Goal: Task Accomplishment & Management: Manage account settings

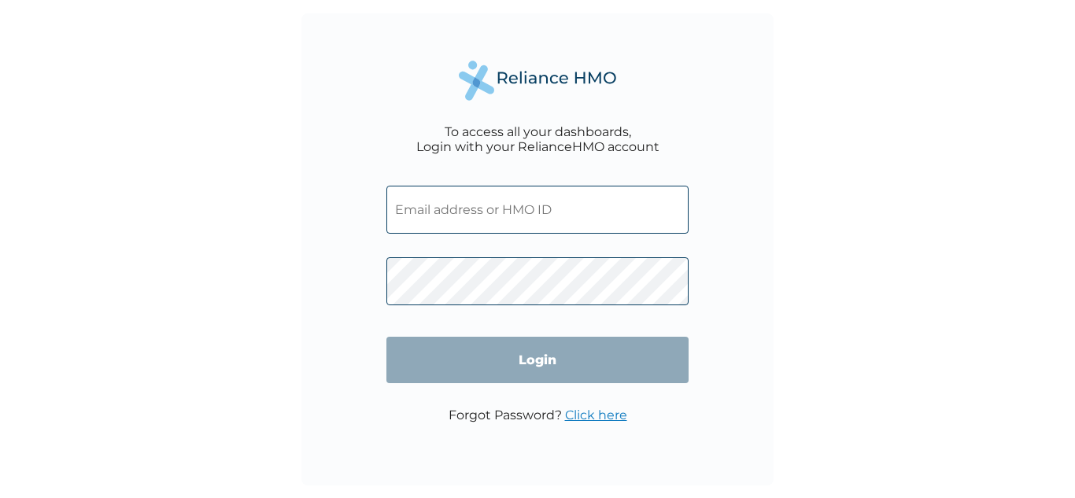
type input "[PERSON_NAME][EMAIL_ADDRESS][PERSON_NAME][DOMAIN_NAME]"
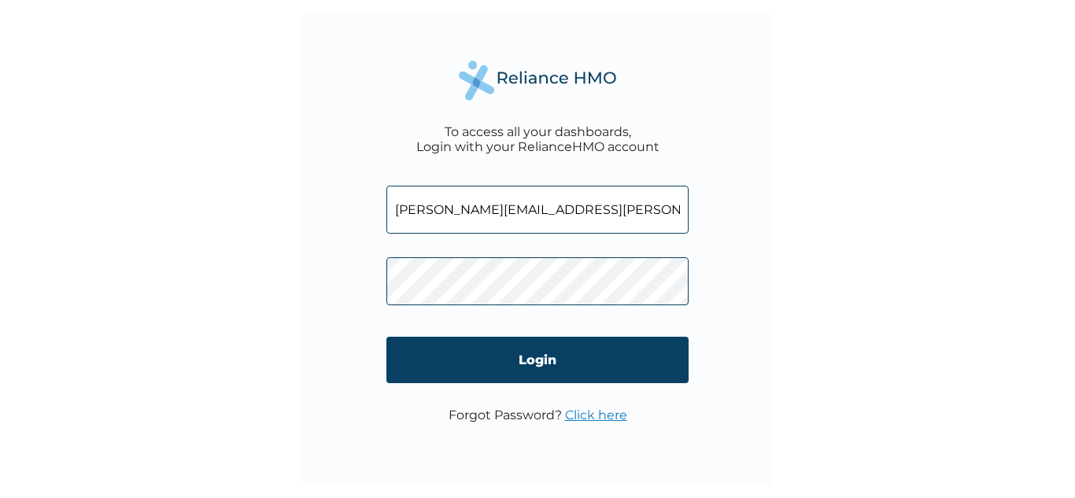
click at [383, 279] on div "To access all your dashboards, Login with your RelianceHMO account mike.orji@ve…" at bounding box center [537, 249] width 472 height 472
click input "Login" at bounding box center [537, 360] width 302 height 46
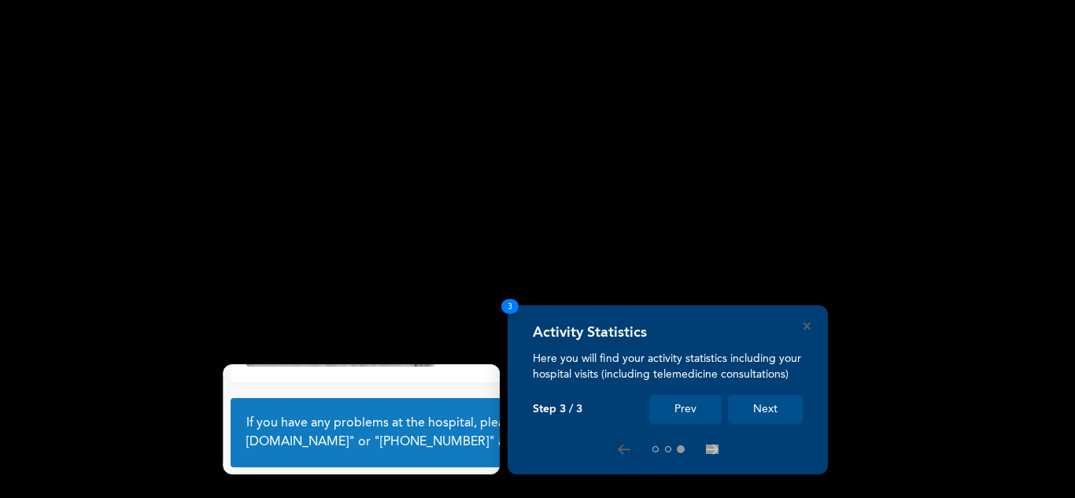
scroll to position [111, 0]
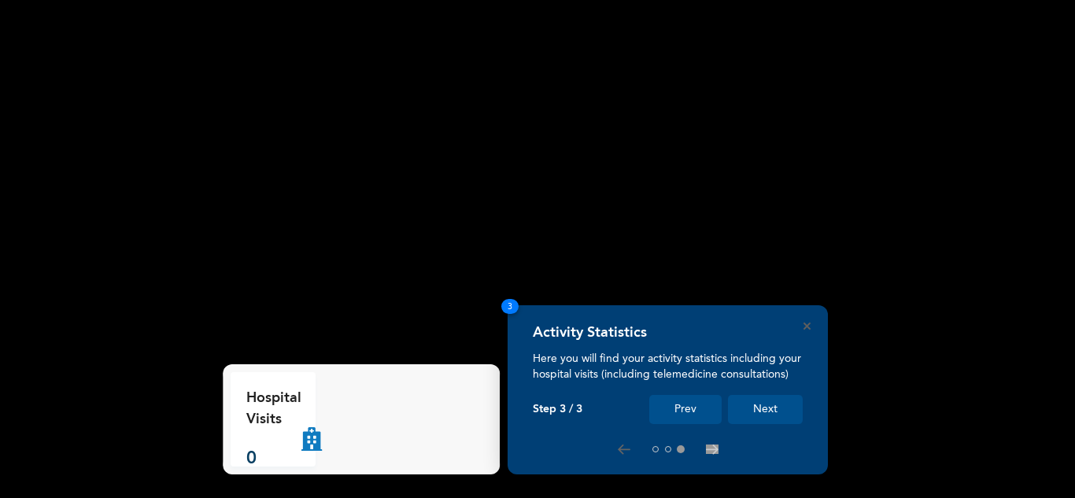
click at [777, 409] on button "Next" at bounding box center [765, 409] width 75 height 29
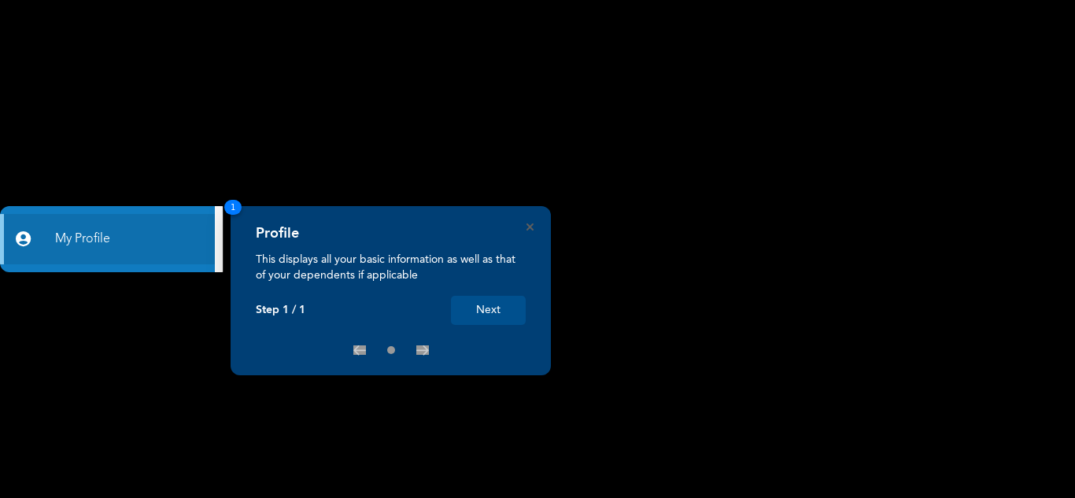
click at [496, 308] on button "Next" at bounding box center [488, 310] width 75 height 29
